Goal: Task Accomplishment & Management: Manage account settings

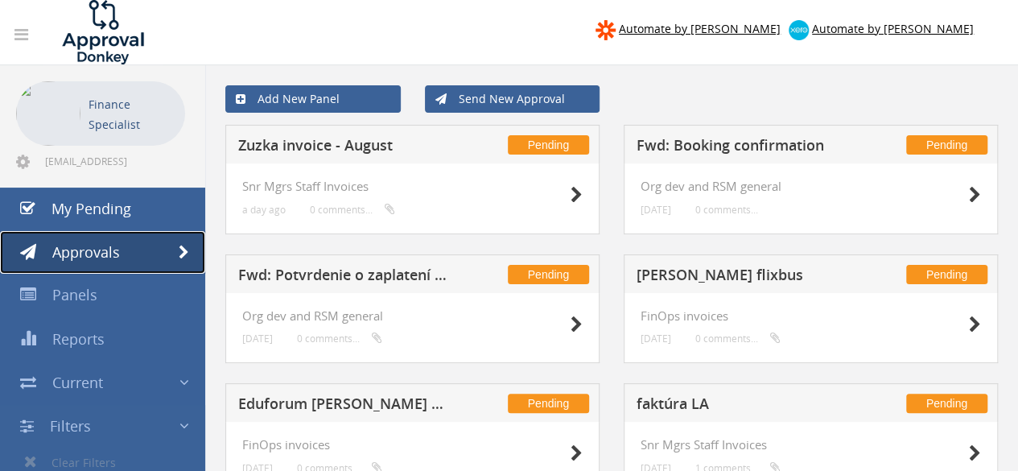
click at [118, 231] on link "Approvals" at bounding box center [102, 252] width 205 height 43
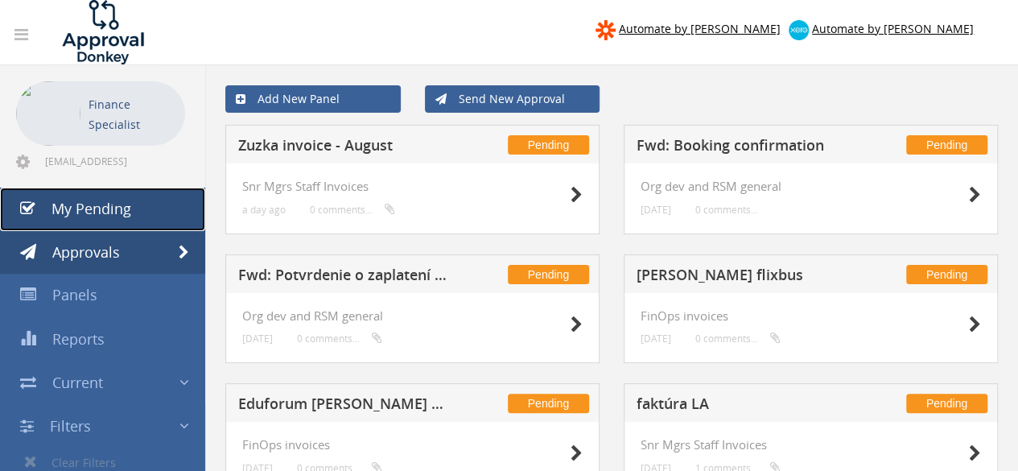
click at [125, 197] on link "My Pending" at bounding box center [102, 209] width 205 height 43
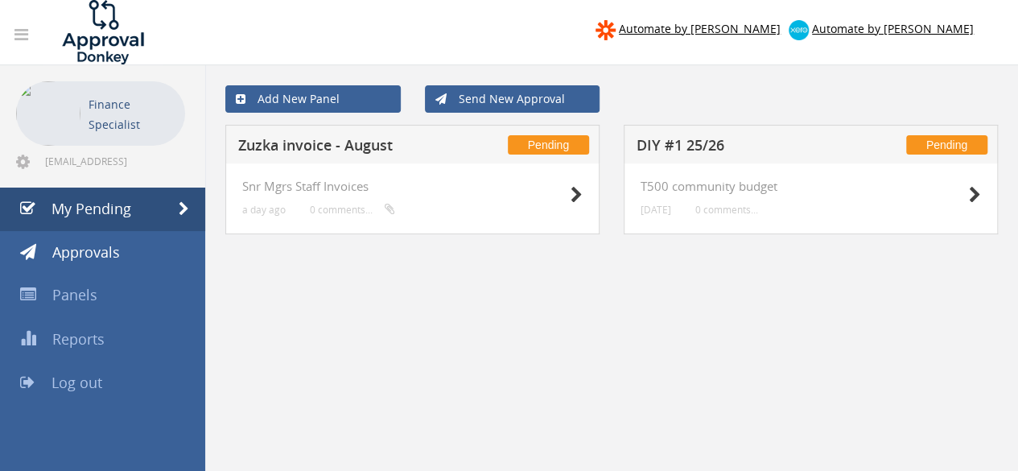
click at [288, 154] on h5 "Zuzka invoice - August" at bounding box center [342, 148] width 209 height 20
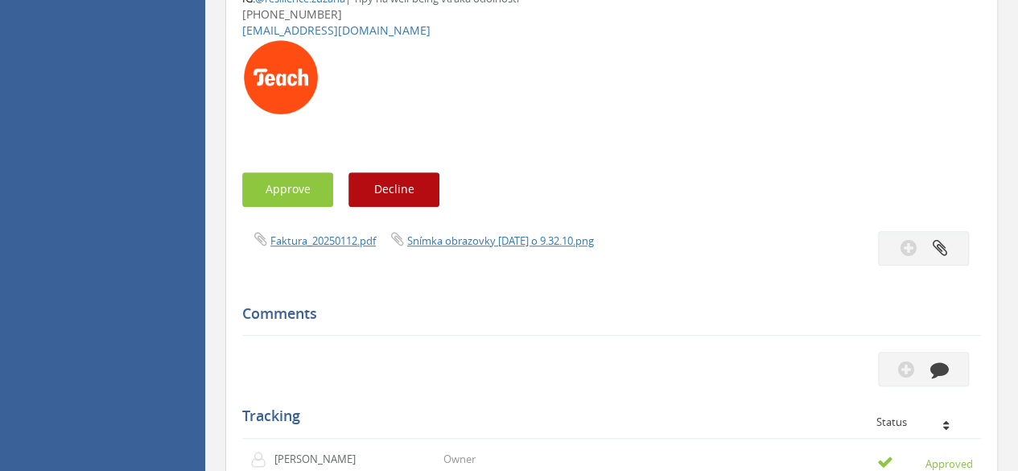
scroll to position [466, 0]
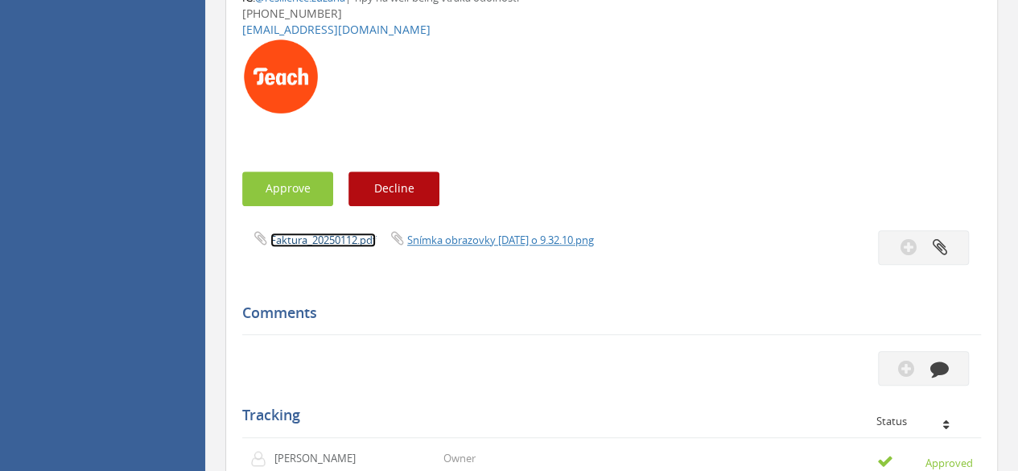
click at [325, 241] on link "Faktura_20250112.pdf" at bounding box center [322, 240] width 105 height 14
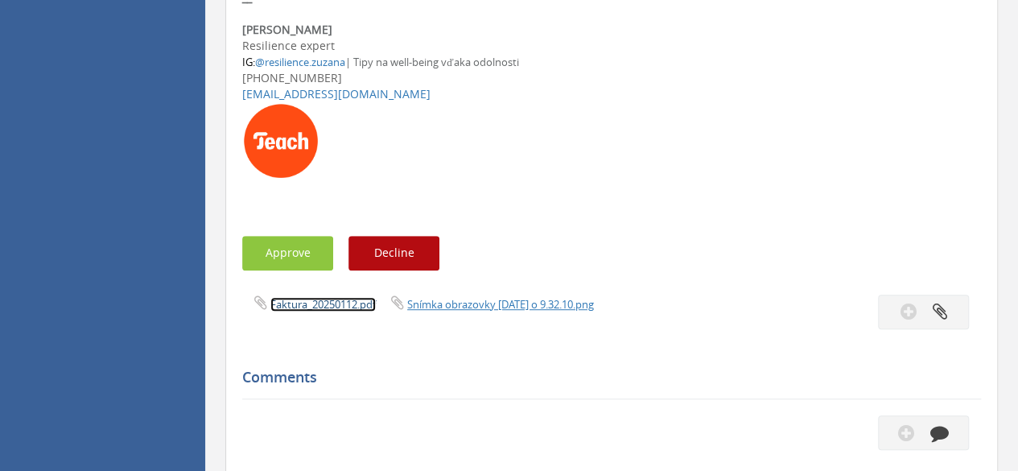
scroll to position [404, 0]
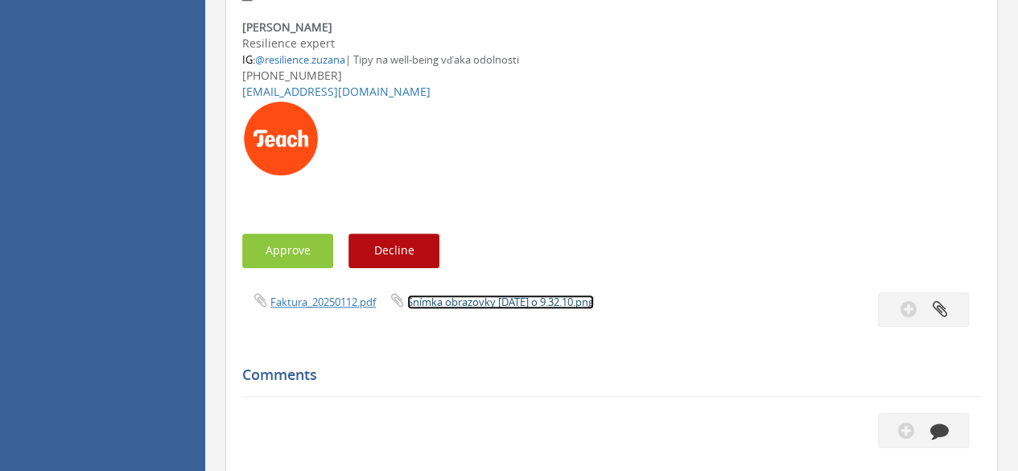
click at [474, 299] on link "Snímka obrazovky [DATE] o 9.32.10.png" at bounding box center [500, 302] width 187 height 14
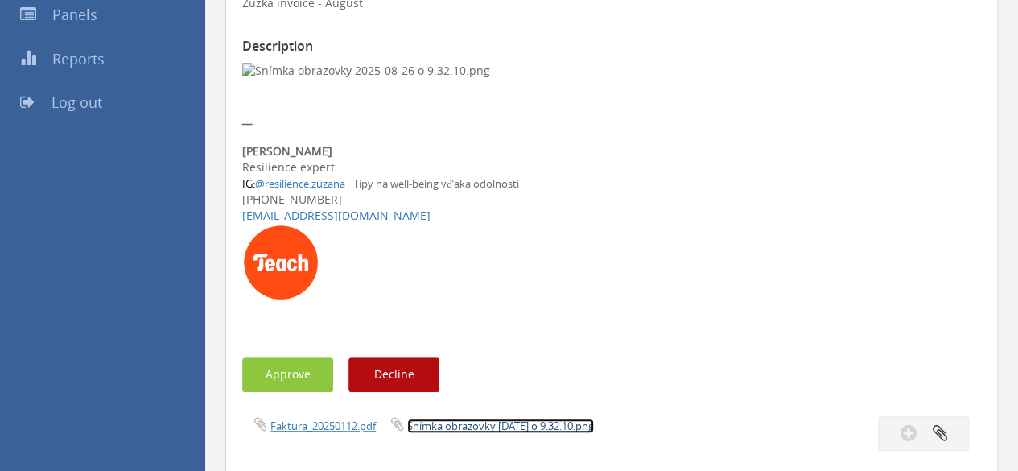
scroll to position [281, 0]
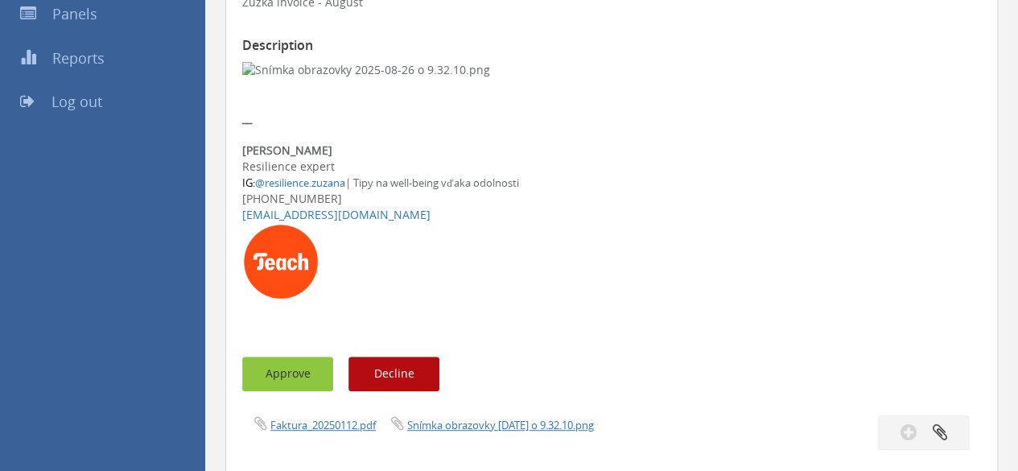
click at [303, 358] on button "Approve" at bounding box center [287, 374] width 91 height 35
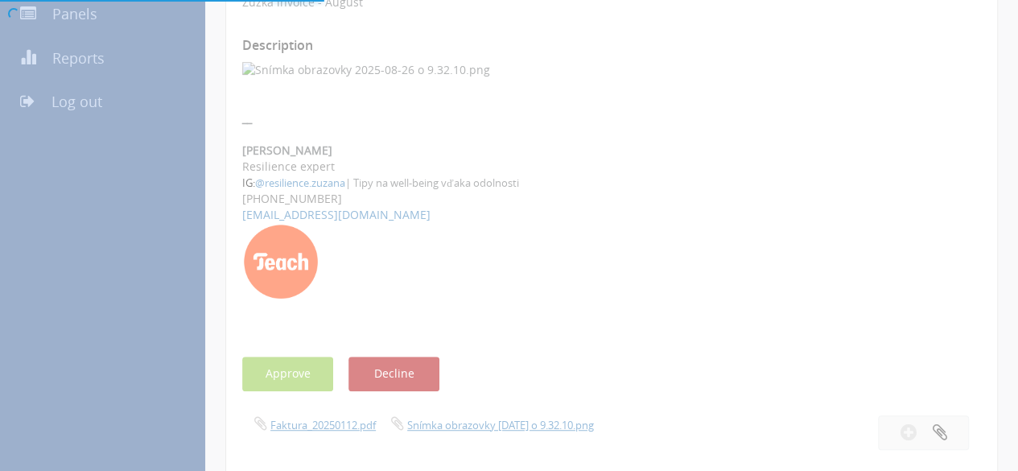
scroll to position [64, 0]
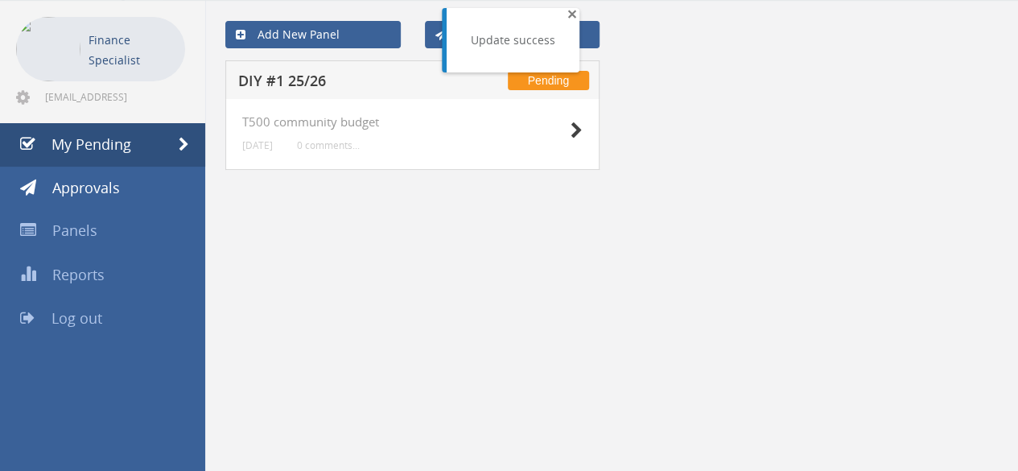
click at [571, 12] on span "×" at bounding box center [572, 13] width 10 height 23
